Goal: Task Accomplishment & Management: Use online tool/utility

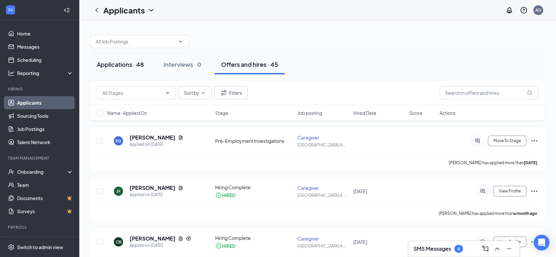
click at [138, 64] on div "Applications · 48" at bounding box center [120, 64] width 47 height 8
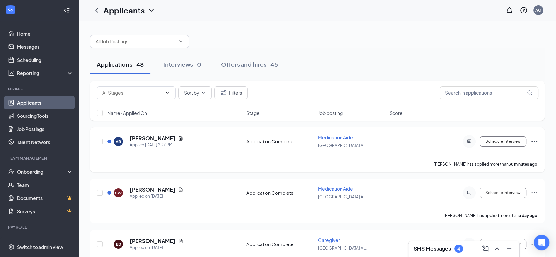
click at [533, 139] on icon "Ellipses" at bounding box center [534, 141] width 8 height 8
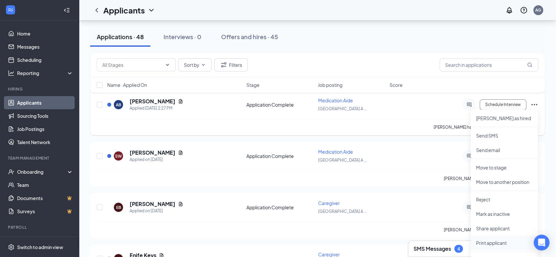
scroll to position [73, 0]
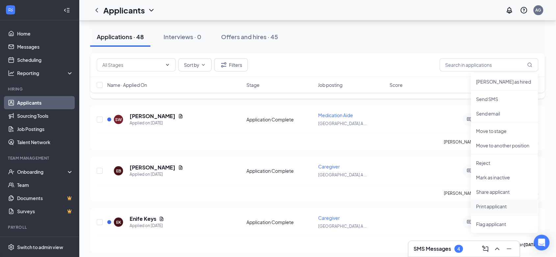
click at [493, 206] on p "Print applicant" at bounding box center [504, 206] width 57 height 7
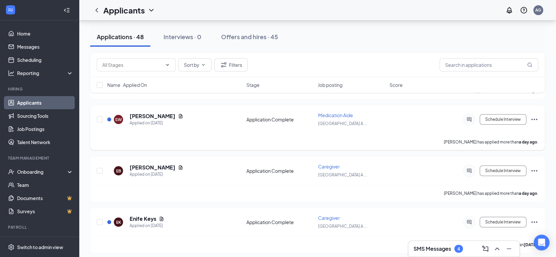
click at [534, 118] on icon "Ellipses" at bounding box center [534, 119] width 8 height 8
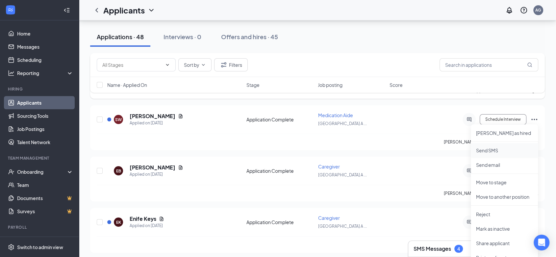
scroll to position [110, 0]
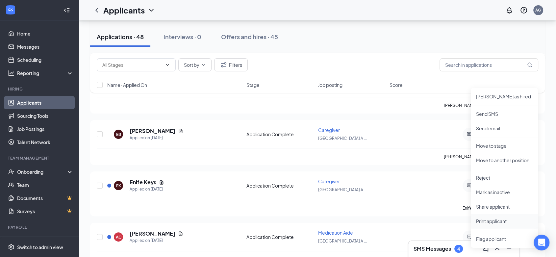
click at [495, 221] on p "Print applicant" at bounding box center [504, 221] width 57 height 7
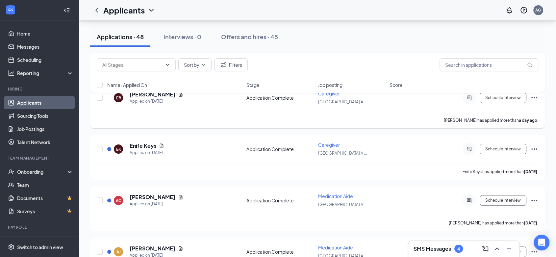
scroll to position [183, 0]
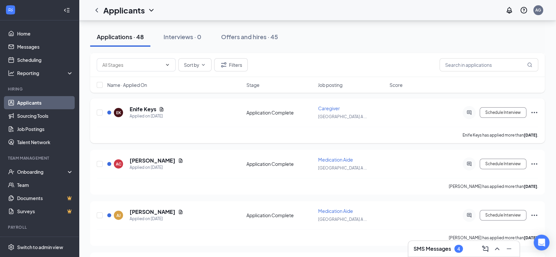
click at [532, 110] on icon "Ellipses" at bounding box center [534, 113] width 8 height 8
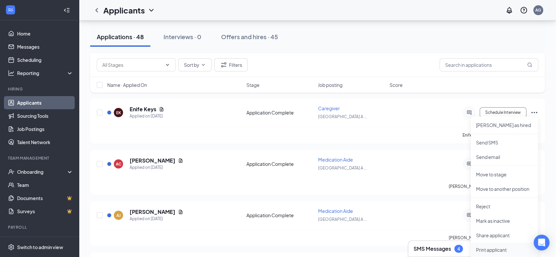
click at [490, 250] on p "Print applicant" at bounding box center [504, 249] width 57 height 7
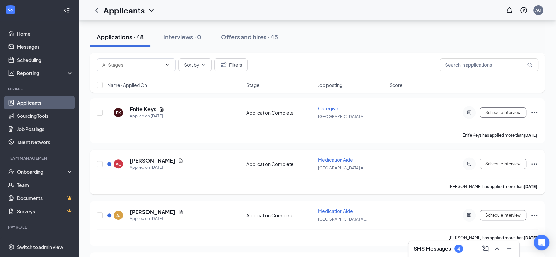
scroll to position [219, 0]
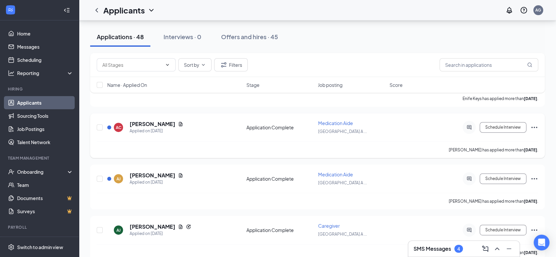
click at [533, 125] on icon "Ellipses" at bounding box center [534, 127] width 8 height 8
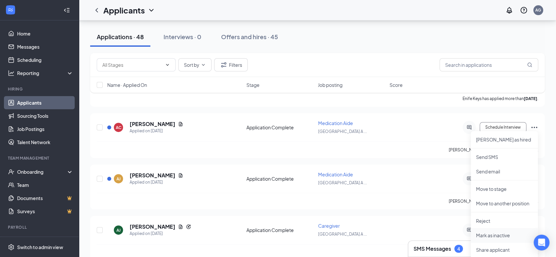
scroll to position [256, 0]
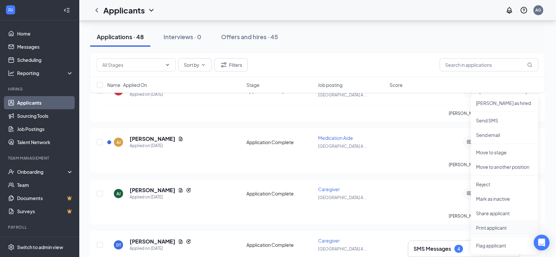
click at [493, 226] on p "Print applicant" at bounding box center [504, 227] width 57 height 7
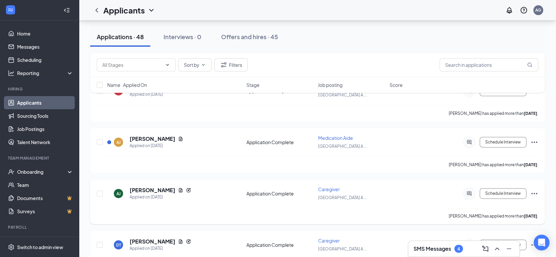
scroll to position [292, 0]
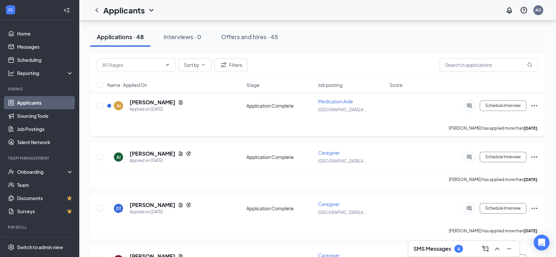
click at [533, 103] on icon "Ellipses" at bounding box center [534, 106] width 8 height 8
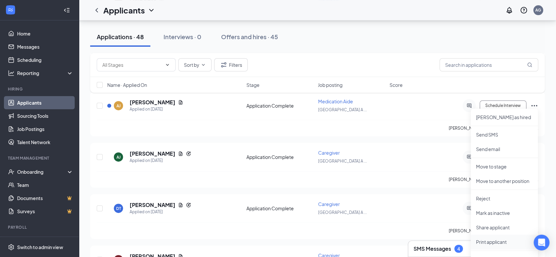
click at [503, 239] on p "Print applicant" at bounding box center [504, 241] width 57 height 7
